Goal: Task Accomplishment & Management: Use online tool/utility

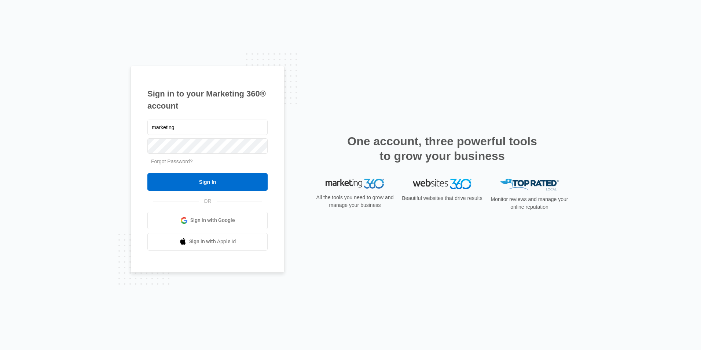
type input "[EMAIL_ADDRESS][DOMAIN_NAME]"
click at [147, 173] on input "Sign In" at bounding box center [207, 182] width 120 height 18
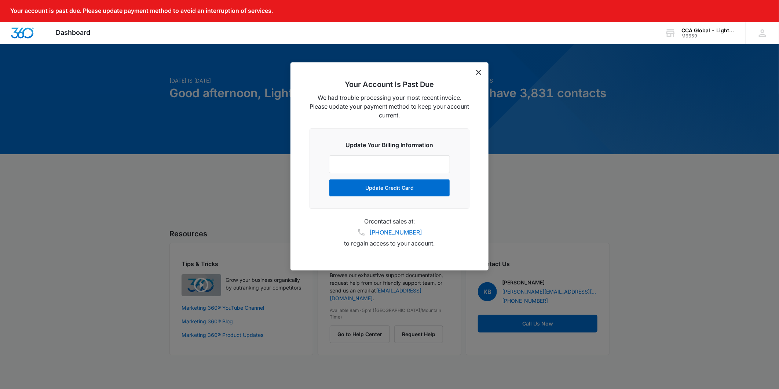
click at [475, 72] on div "Your Account Is Past Due We had trouble processing your most recent invoice. Pl…" at bounding box center [390, 166] width 198 height 208
click at [480, 72] on icon "dismiss this dialog" at bounding box center [478, 72] width 5 height 5
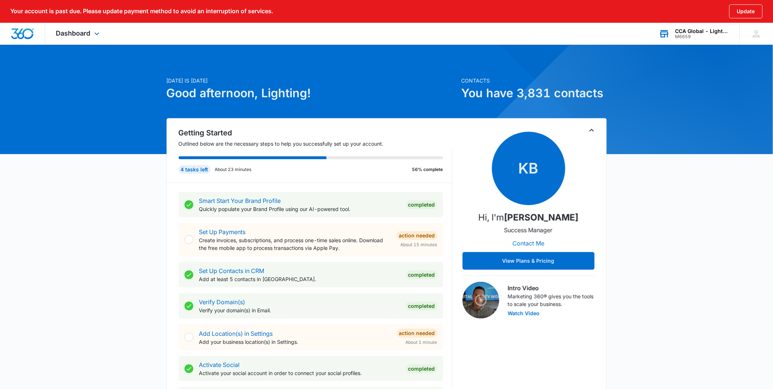
click at [685, 35] on div "M6659" at bounding box center [702, 36] width 54 height 5
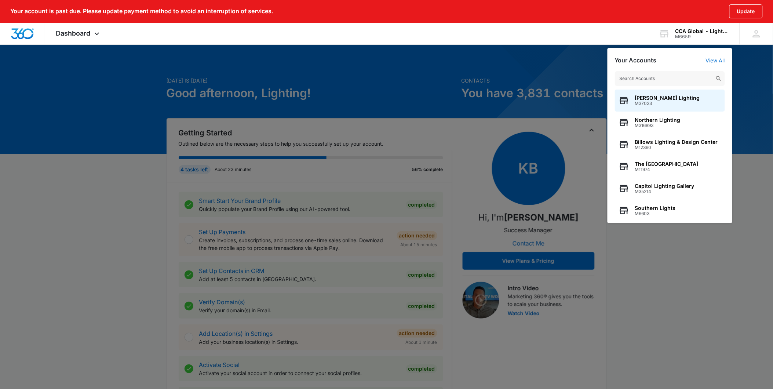
click at [506, 56] on div at bounding box center [386, 194] width 773 height 389
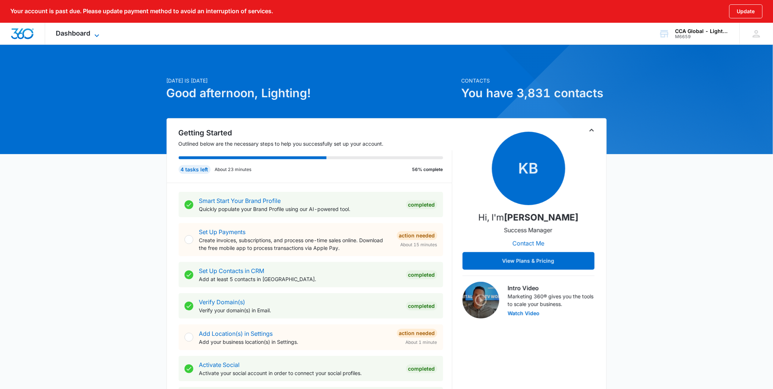
click at [90, 35] on span "Dashboard" at bounding box center [73, 33] width 34 height 8
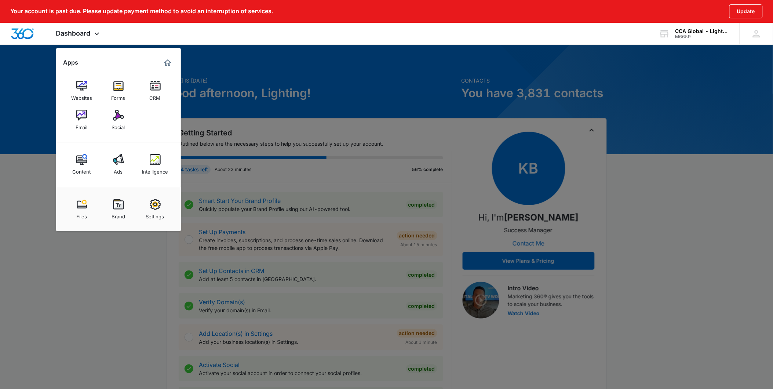
click at [88, 114] on link "Email" at bounding box center [82, 120] width 28 height 28
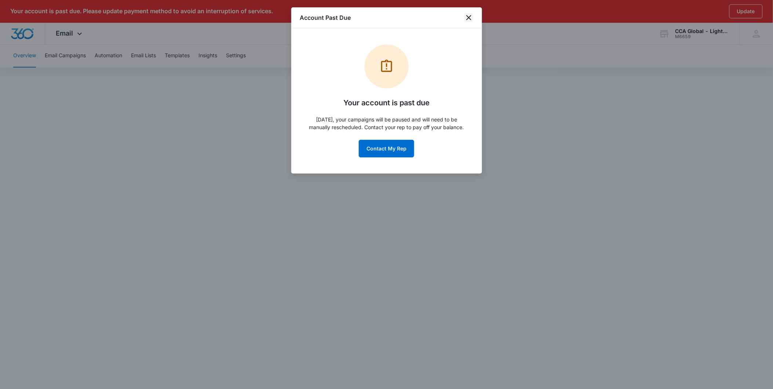
click at [471, 17] on icon "close" at bounding box center [468, 17] width 9 height 9
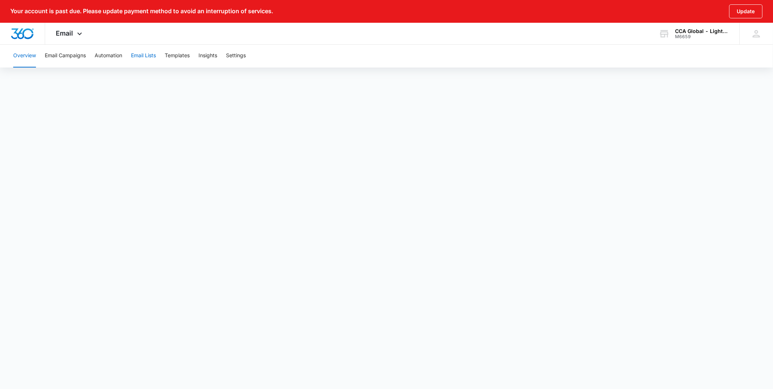
click at [139, 59] on button "Email Lists" at bounding box center [143, 55] width 25 height 23
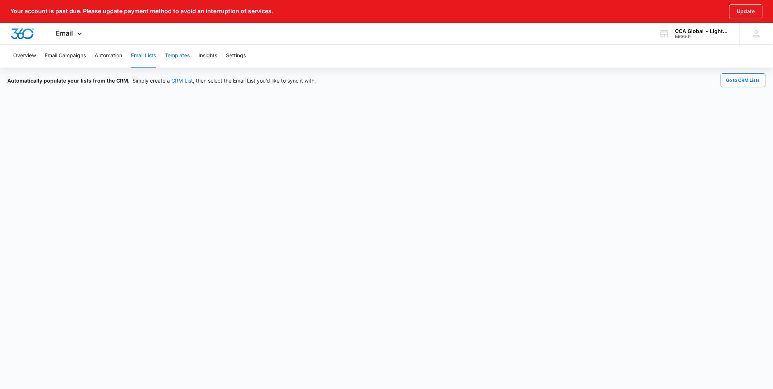
click at [175, 56] on button "Templates" at bounding box center [177, 55] width 25 height 23
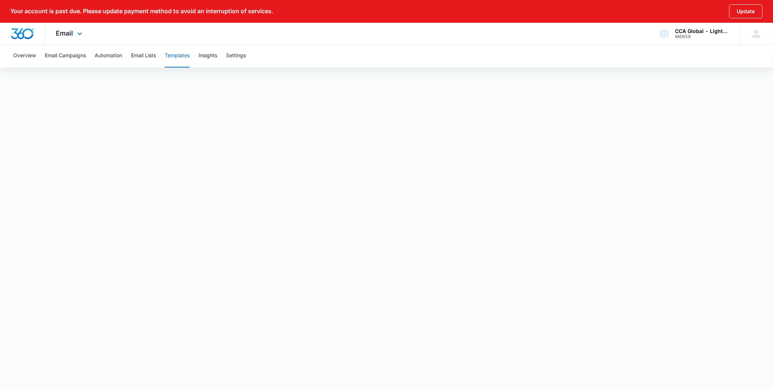
click at [24, 35] on img "Dashboard" at bounding box center [22, 33] width 23 height 11
